Goal: Information Seeking & Learning: Learn about a topic

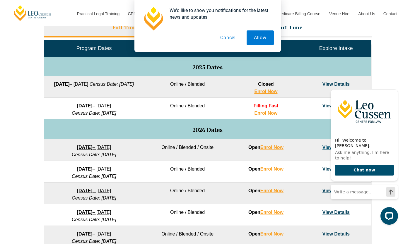
scroll to position [276, 0]
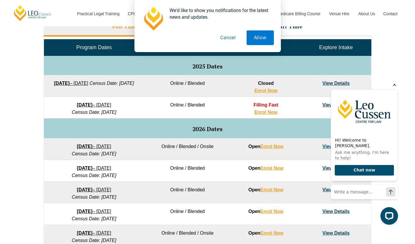
click at [395, 88] on icon "Hide greeting" at bounding box center [394, 84] width 7 height 7
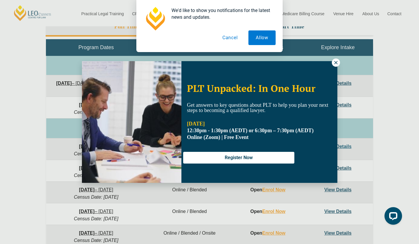
click at [335, 62] on icon at bounding box center [335, 62] width 3 height 3
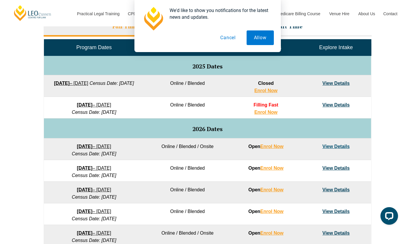
click at [345, 147] on link "View Details" at bounding box center [335, 146] width 27 height 5
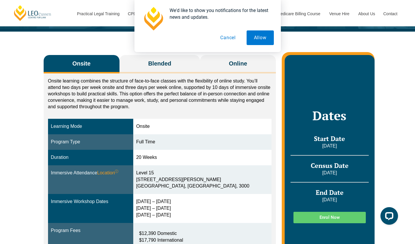
scroll to position [80, 0]
